Goal: Task Accomplishment & Management: Manage account settings

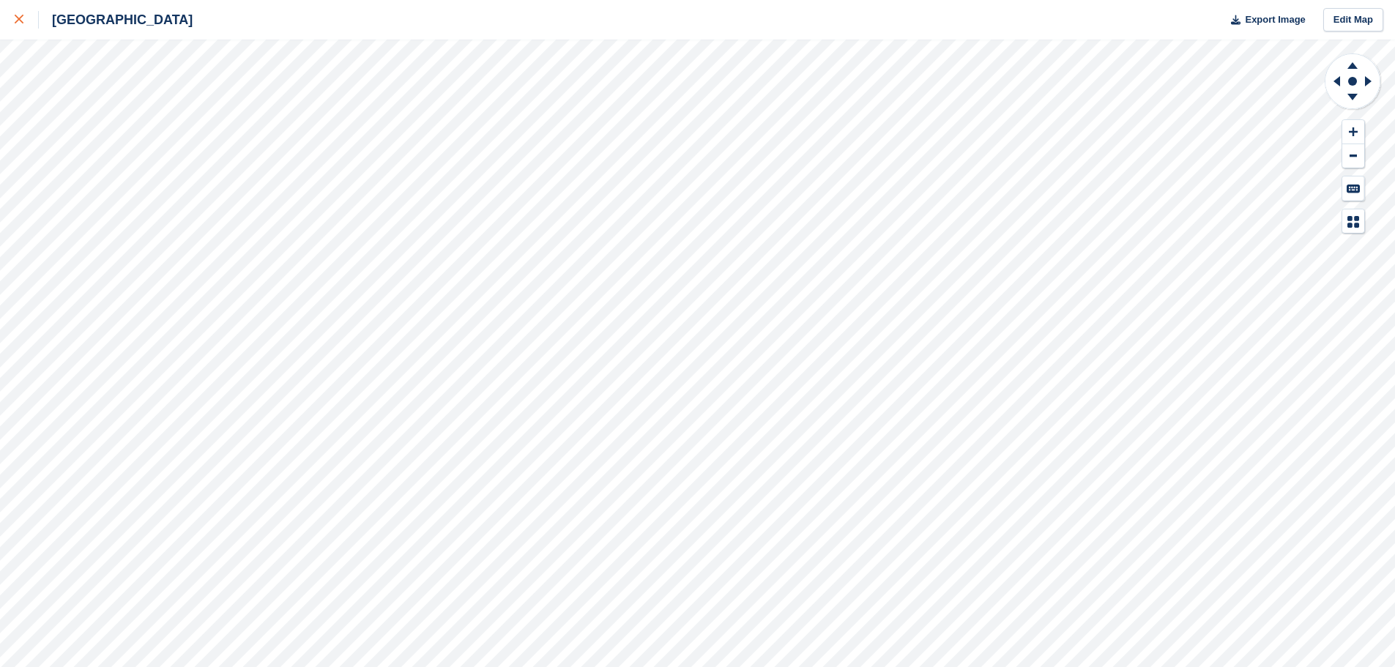
click at [23, 19] on div at bounding box center [27, 20] width 24 height 18
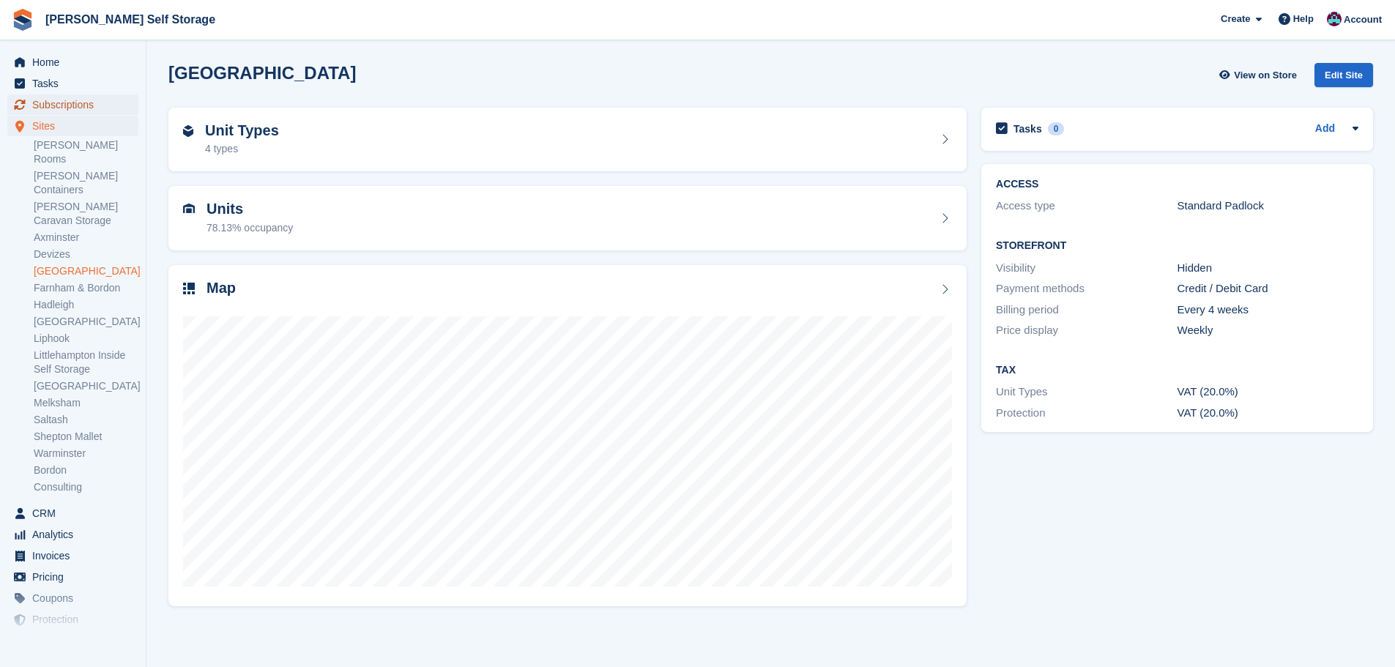
click at [51, 99] on span "Subscriptions" at bounding box center [76, 104] width 88 height 21
